Goal: Task Accomplishment & Management: Use online tool/utility

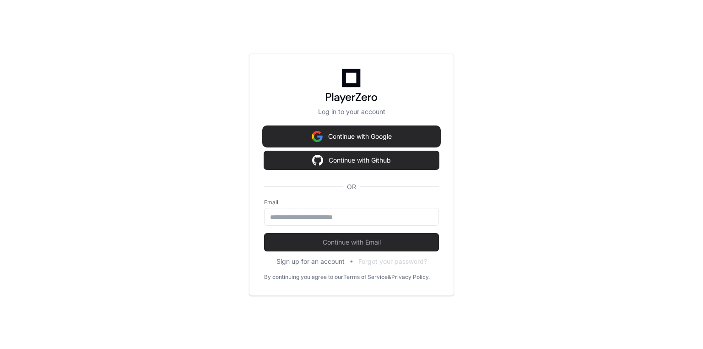
click at [381, 134] on button "Continue with Google" at bounding box center [351, 136] width 175 height 18
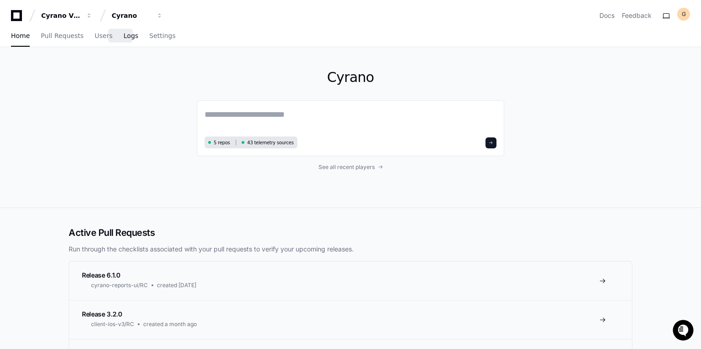
click at [126, 37] on span "Logs" at bounding box center [131, 35] width 15 height 5
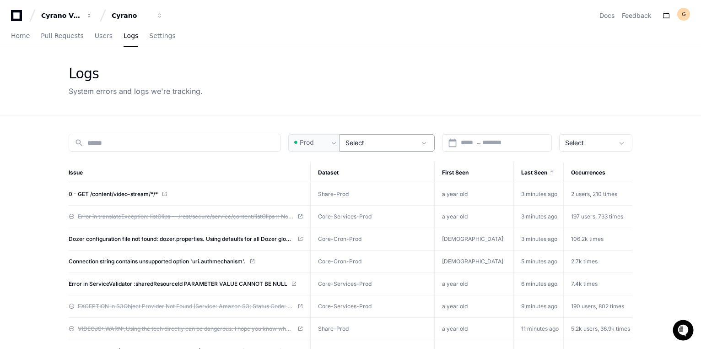
click at [363, 139] on span "Select" at bounding box center [355, 143] width 19 height 8
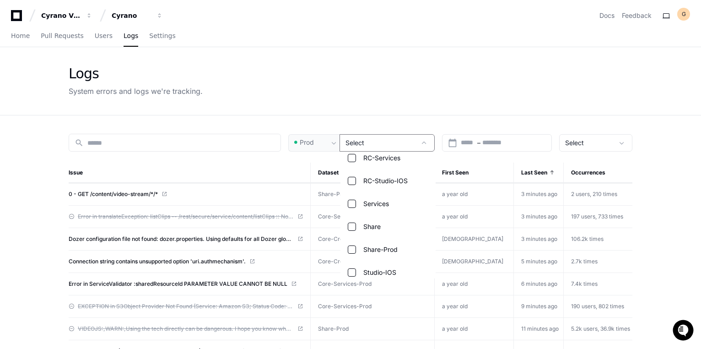
scroll to position [457, 0]
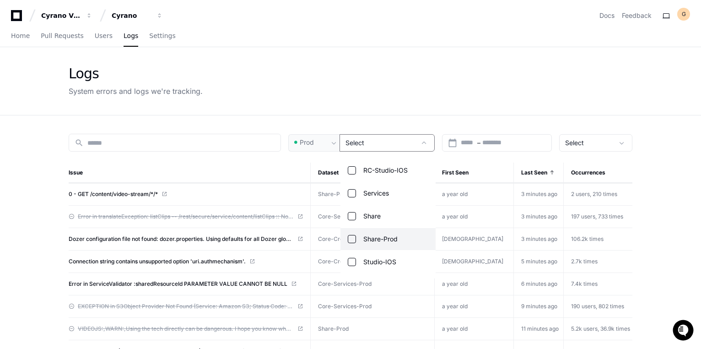
click at [352, 235] on mat-pseudo-checkbox at bounding box center [352, 239] width 8 height 8
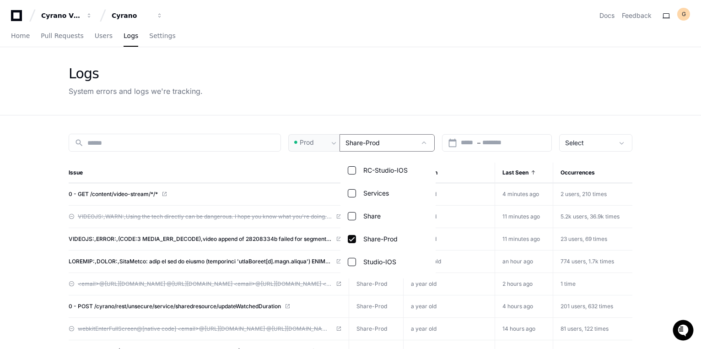
click at [30, 184] on div at bounding box center [350, 174] width 701 height 349
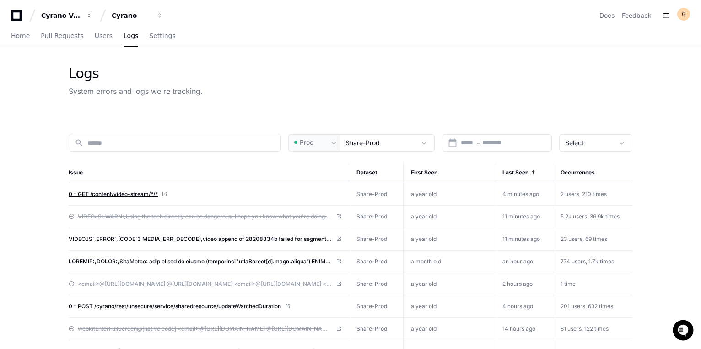
click at [141, 192] on span "0 - GET /content/video-stream/*/*" at bounding box center [113, 193] width 89 height 7
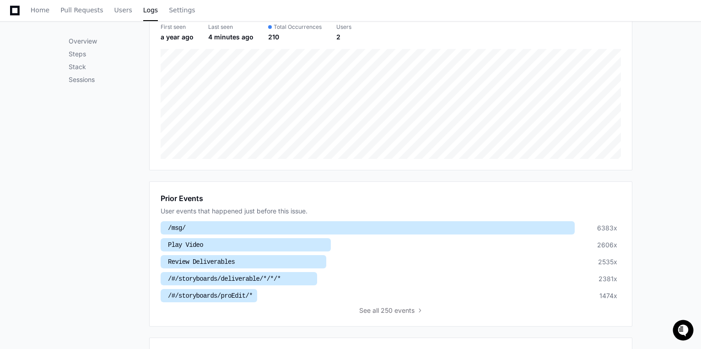
scroll to position [317, 0]
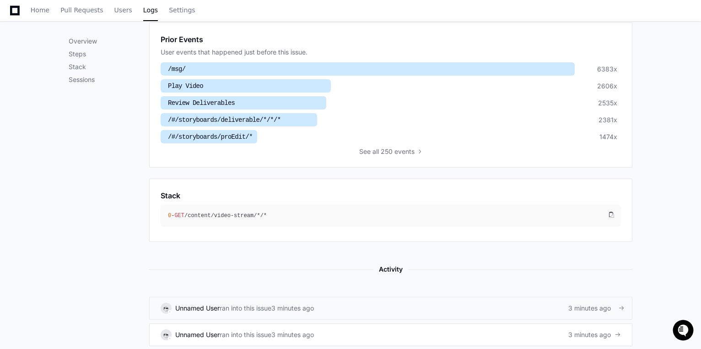
click at [433, 306] on div "Unnamed User ran into this issue 3 minutes ago 3 minutes ago" at bounding box center [391, 308] width 460 height 11
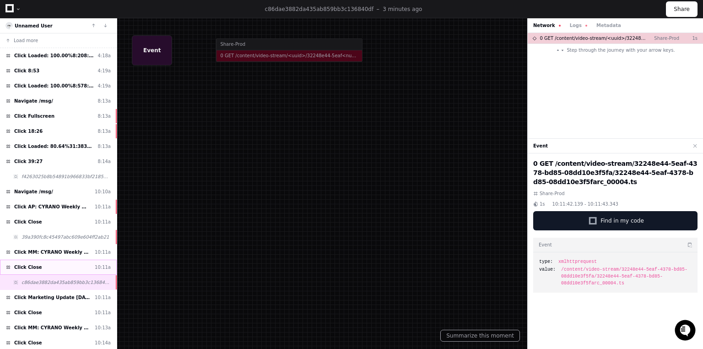
click at [43, 267] on div "Click Close 10:11a" at bounding box center [58, 267] width 117 height 15
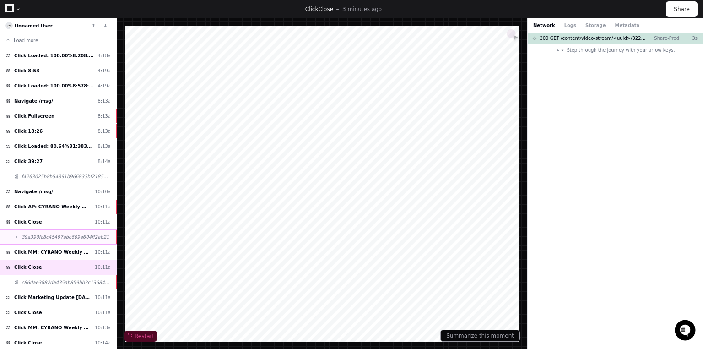
click at [54, 237] on span "39a390fc8c45497abc609e604ff2ab21" at bounding box center [65, 236] width 87 height 7
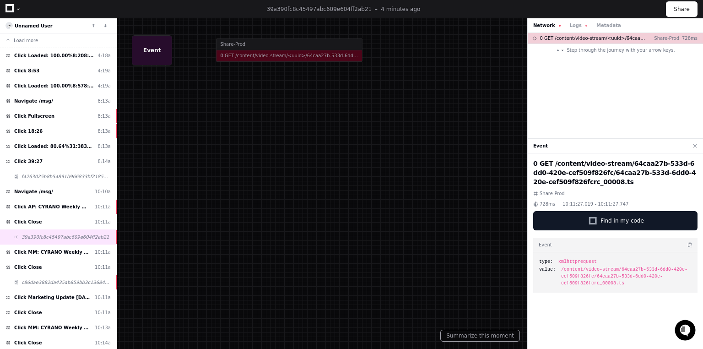
click at [570, 21] on div "Network Logs Metadata" at bounding box center [615, 25] width 175 height 15
click at [570, 28] on button "Logs" at bounding box center [578, 25] width 17 height 7
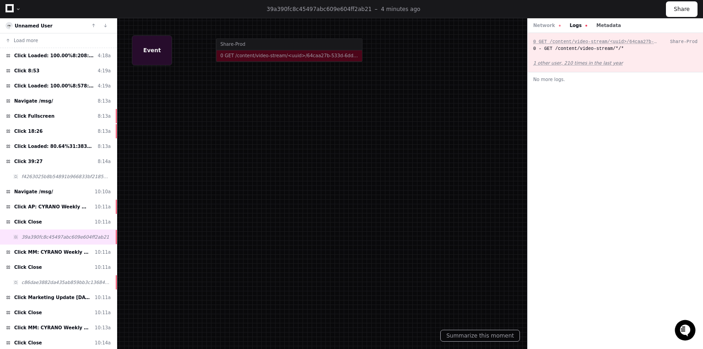
click at [603, 27] on button "Metadata" at bounding box center [608, 25] width 25 height 7
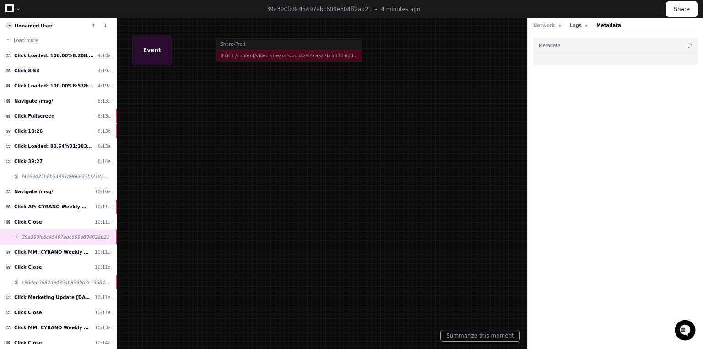
click at [575, 25] on button "Logs" at bounding box center [578, 25] width 17 height 7
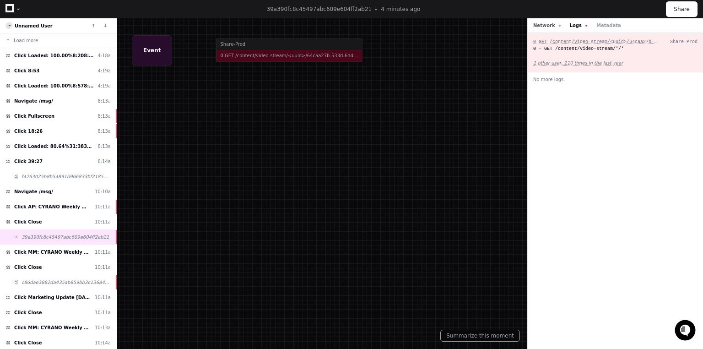
click at [547, 25] on button "Network" at bounding box center [546, 25] width 27 height 7
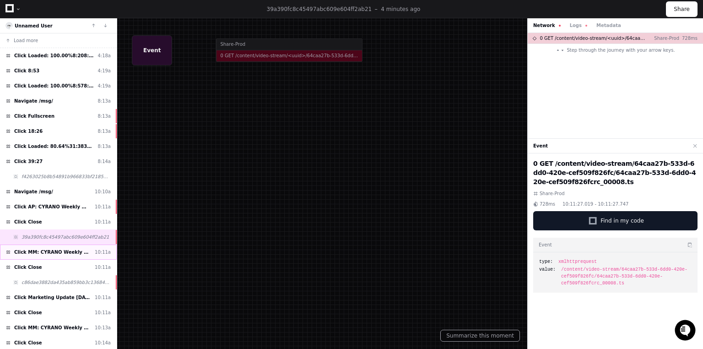
click at [56, 250] on span "Click MM: CYRANO Weekly Wrapup - [DATE]" at bounding box center [52, 252] width 77 height 7
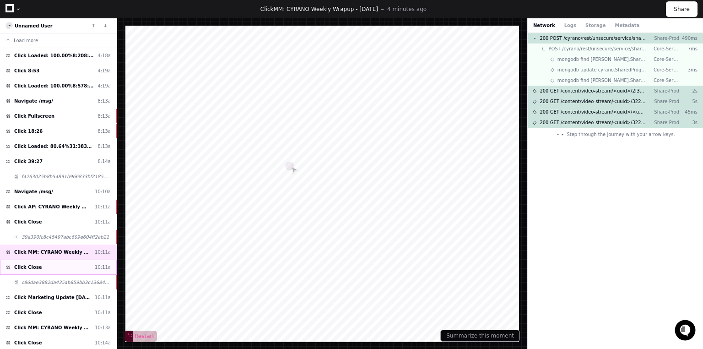
click at [55, 263] on div "Click Close 10:11a" at bounding box center [58, 267] width 117 height 15
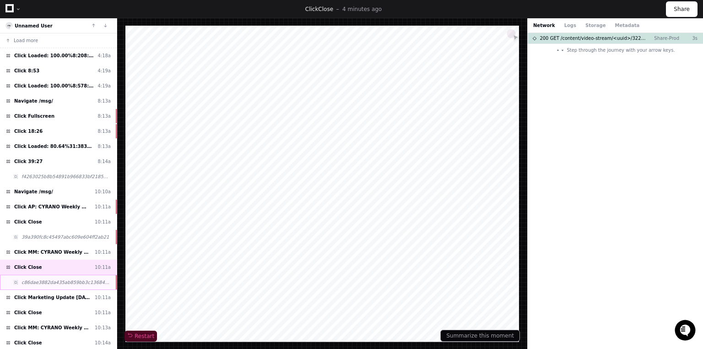
click at [51, 279] on span "c86dae3882da435ab859bb3c136840df" at bounding box center [66, 282] width 89 height 7
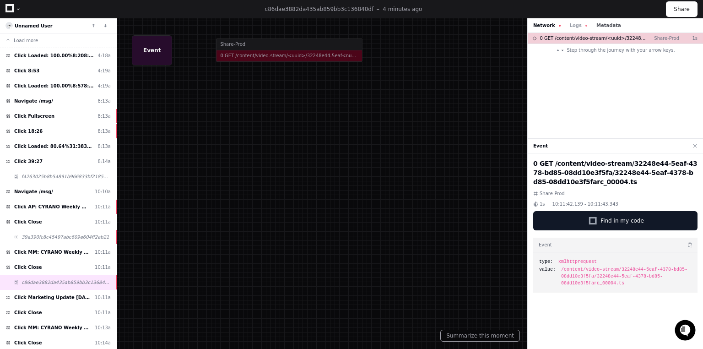
click at [606, 22] on button "Metadata" at bounding box center [608, 25] width 25 height 7
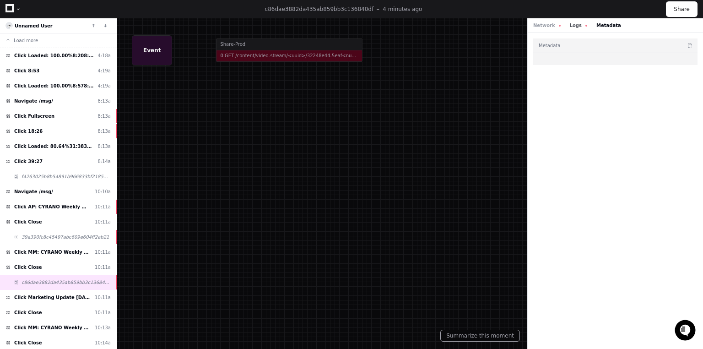
click at [570, 24] on button "Logs" at bounding box center [578, 25] width 17 height 7
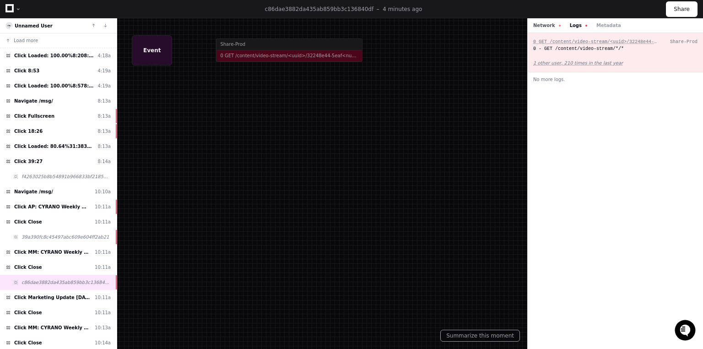
click at [547, 27] on button "Network" at bounding box center [546, 25] width 27 height 7
